Goal: Navigation & Orientation: Go to known website

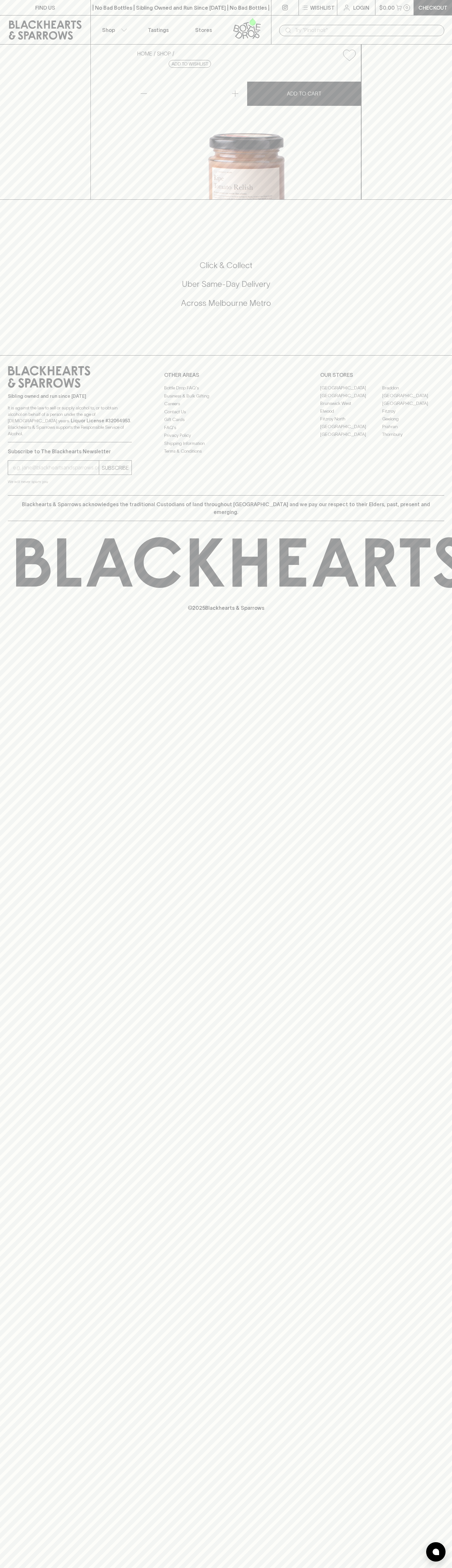
click at [13, 22] on icon at bounding box center [45, 30] width 72 height 19
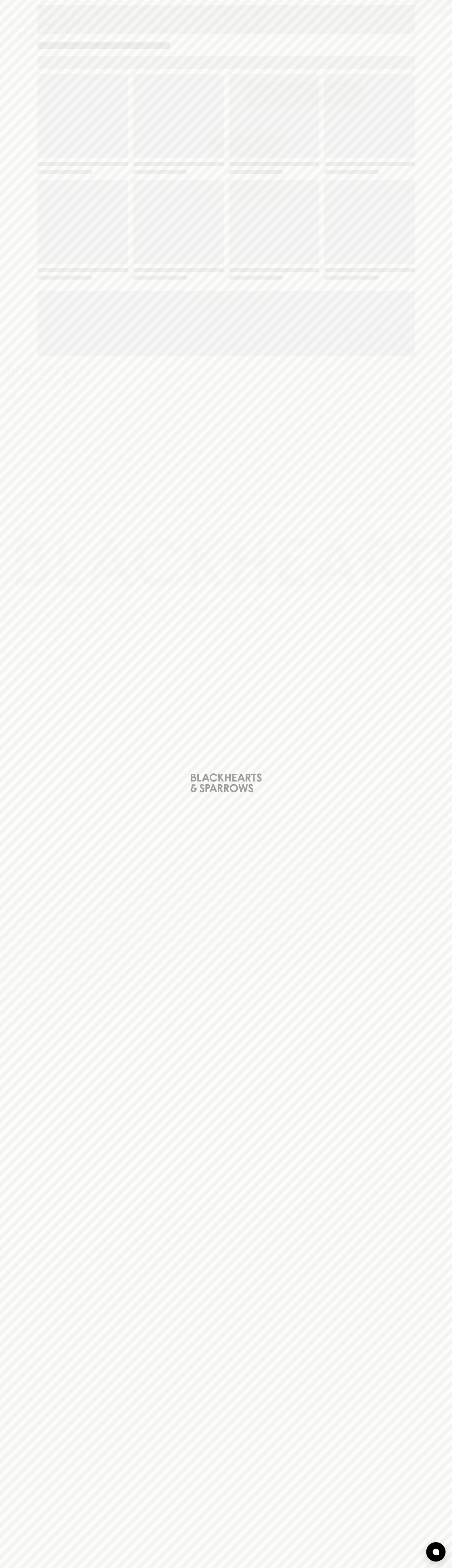
click at [428, 275] on div "Loading" at bounding box center [226, 784] width 452 height 1568
click at [48, 1567] on html "FIND US | No Bad Bottles | Sibling Owned and Run Since [DATE] | No Bad Bottles …" at bounding box center [226, 784] width 452 height 1568
click at [4, 528] on div "Loading" at bounding box center [226, 784] width 452 height 1568
